Goal: Go to known website: Go to known website

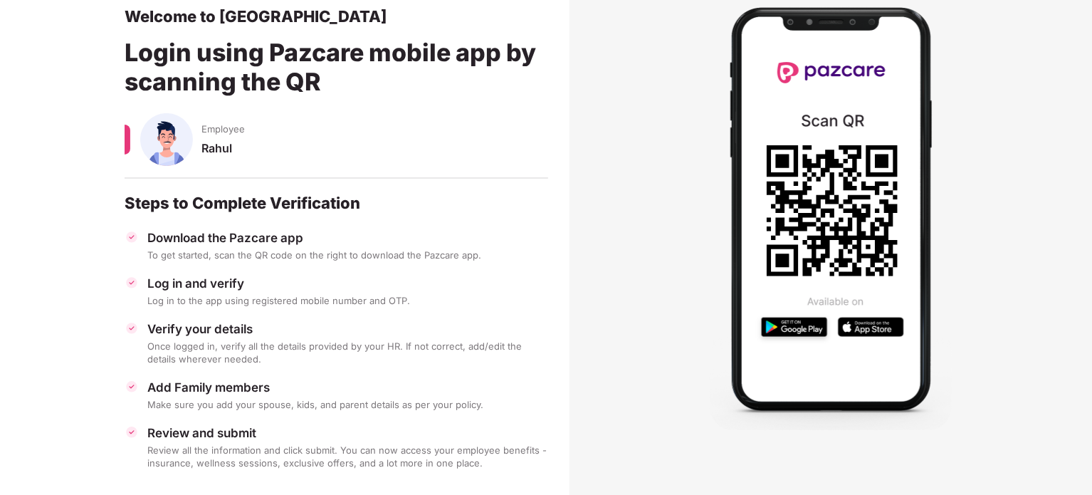
scroll to position [97, 0]
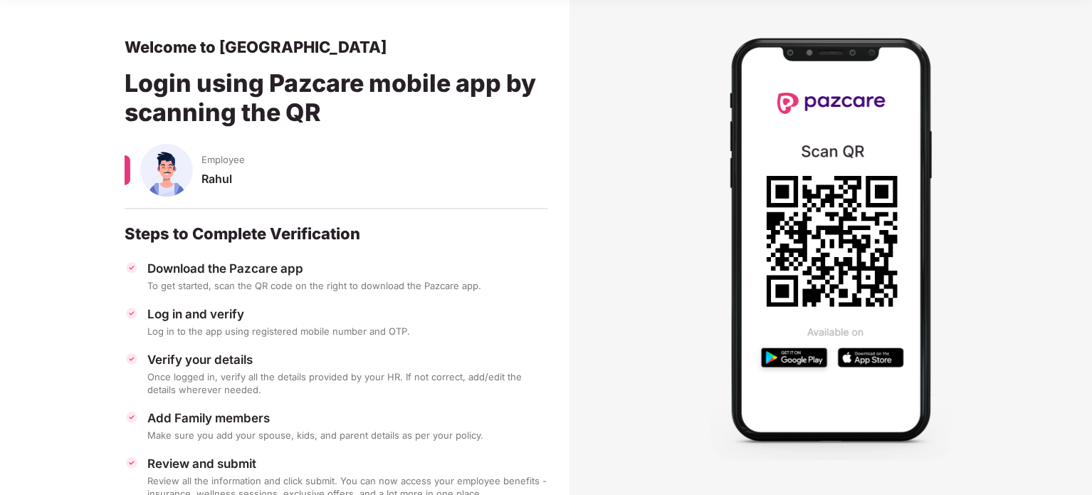
scroll to position [97, 0]
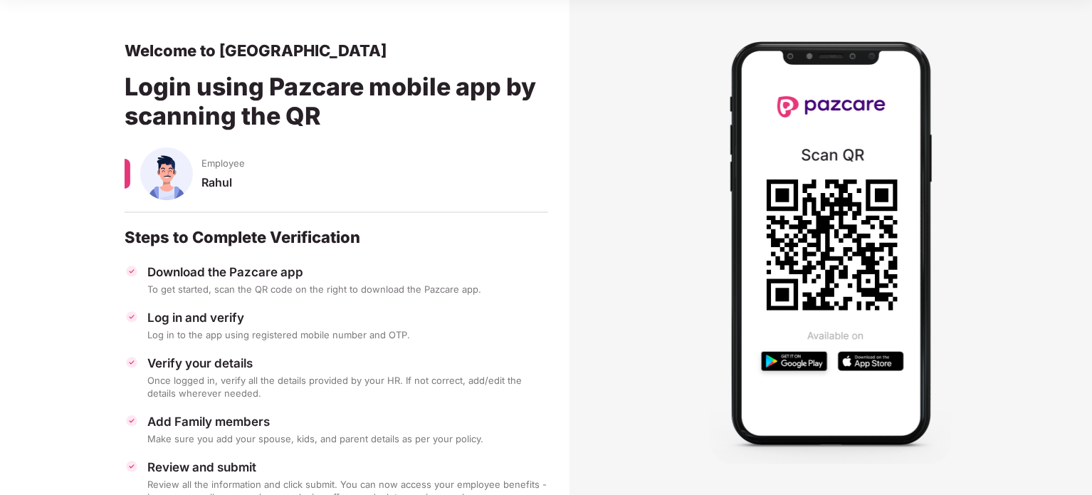
scroll to position [97, 0]
